Goal: Information Seeking & Learning: Understand process/instructions

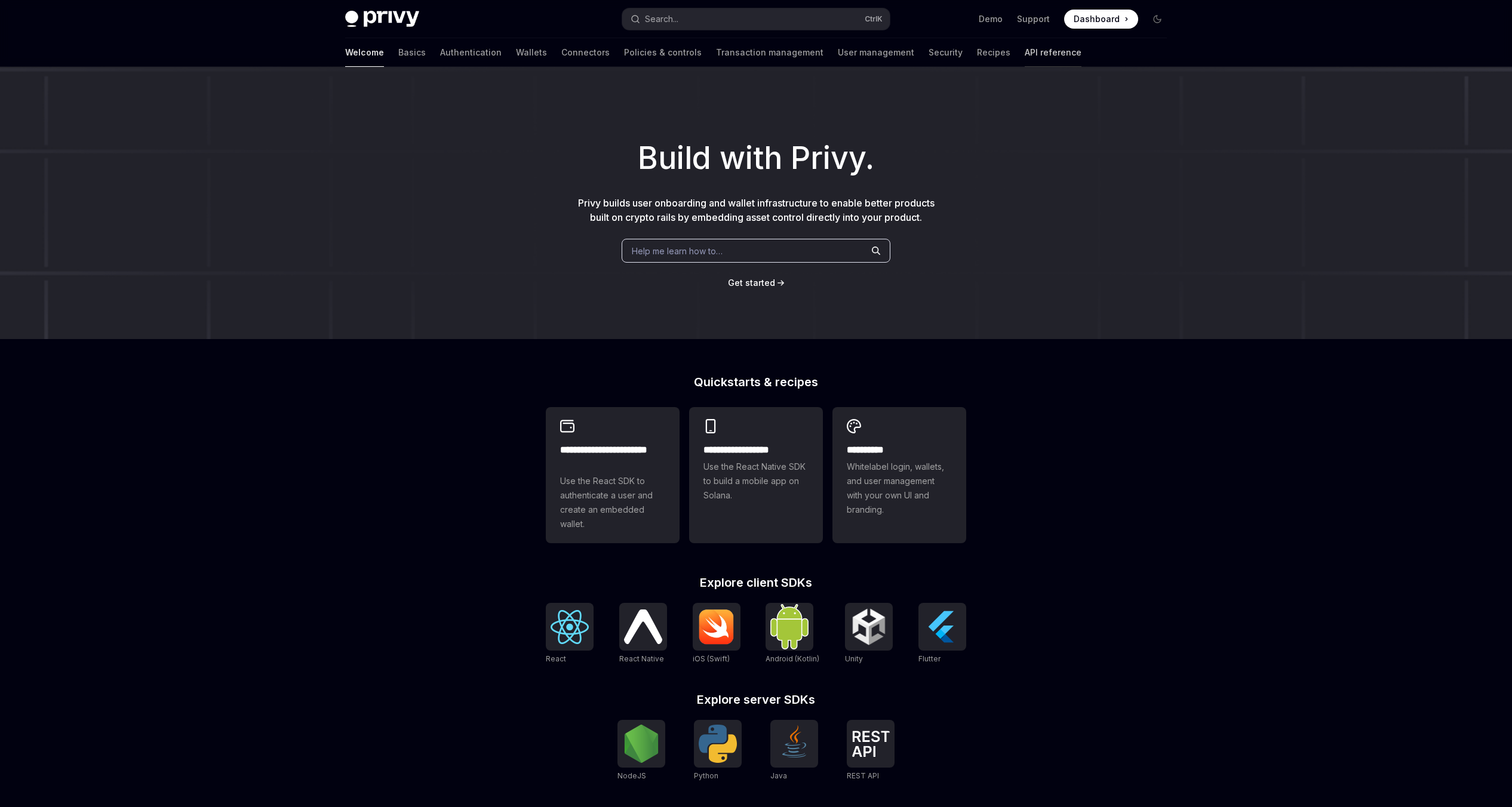
click at [1025, 57] on link "API reference" at bounding box center [1053, 52] width 57 height 29
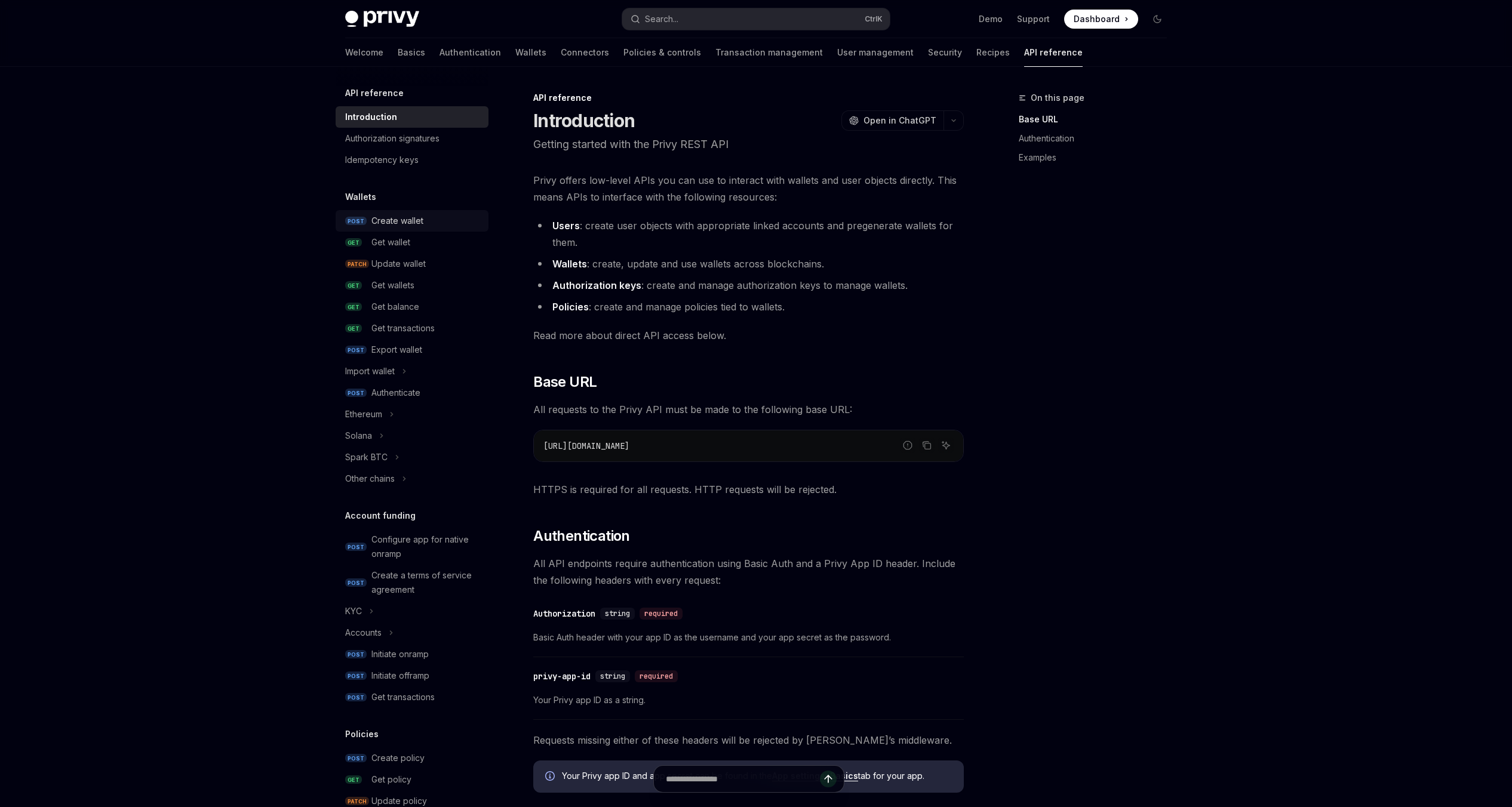
click at [408, 221] on div "Create wallet" at bounding box center [397, 221] width 52 height 14
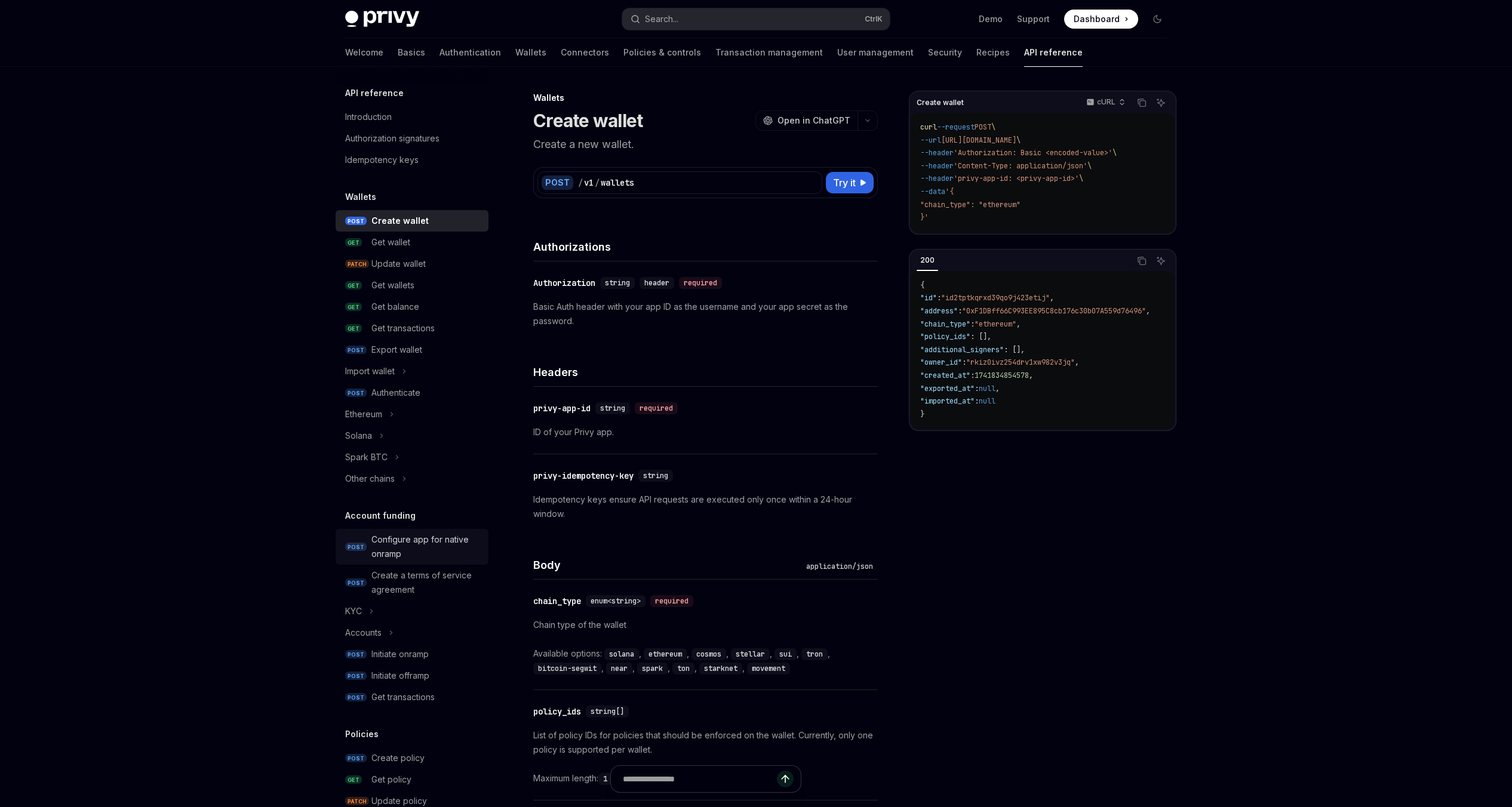
click at [389, 556] on div "Configure app for native onramp" at bounding box center [426, 547] width 110 height 29
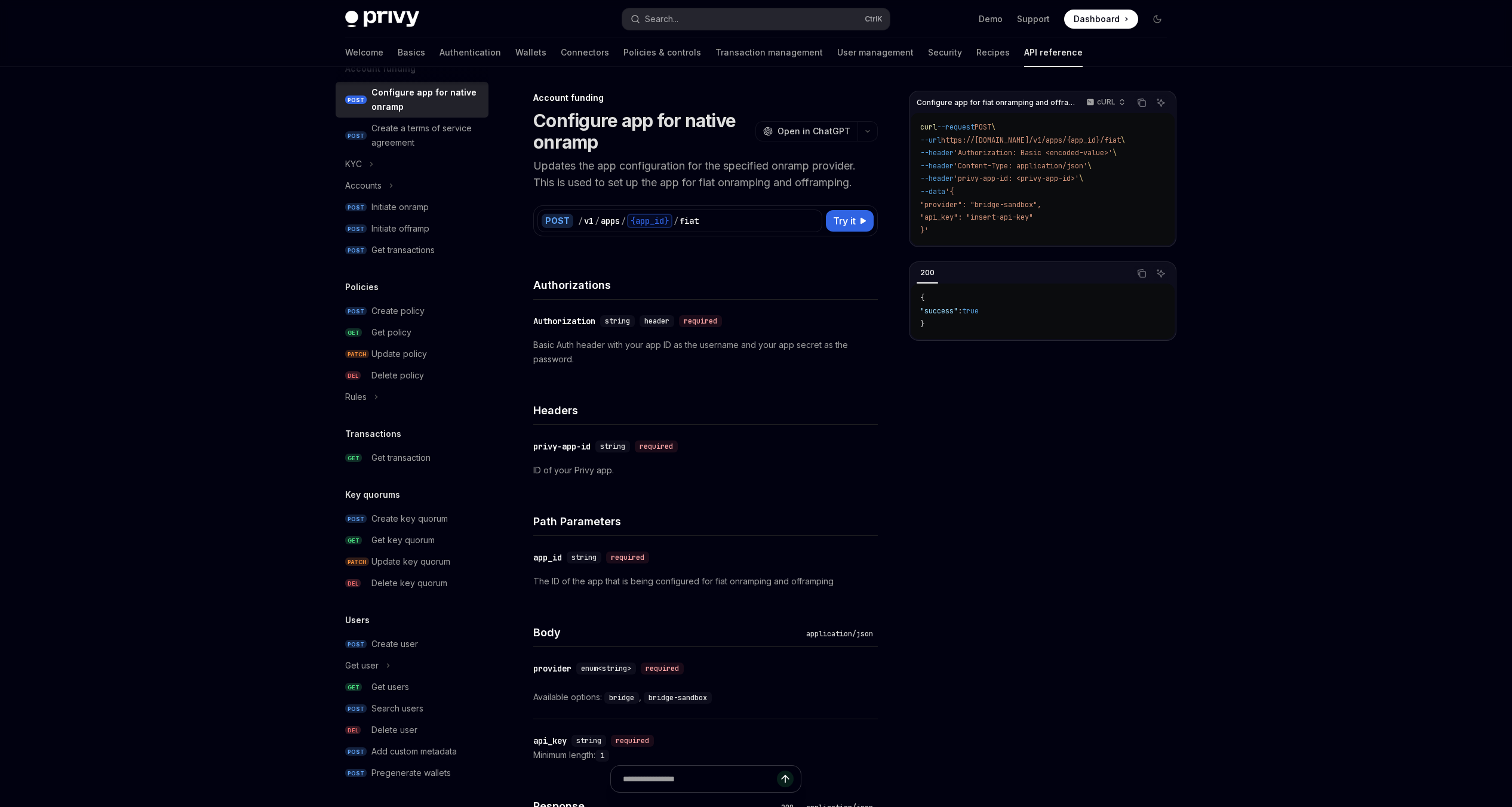
scroll to position [448, 0]
click at [398, 644] on div "Create user" at bounding box center [394, 643] width 46 height 14
type textarea "*"
